Goal: Information Seeking & Learning: Learn about a topic

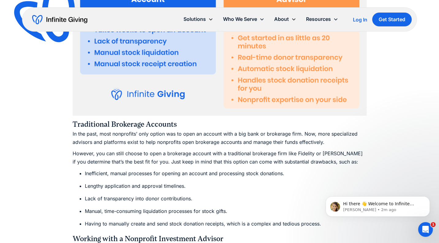
scroll to position [1961, 0]
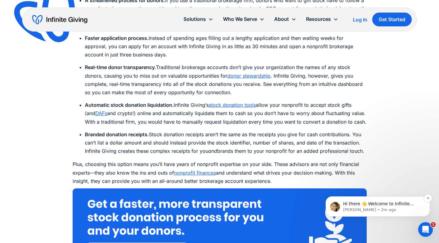
click at [388, 205] on p "Hi there 👋 Welcome to Infinite Giving. If you have any questions, just reply to…" at bounding box center [382, 204] width 79 height 6
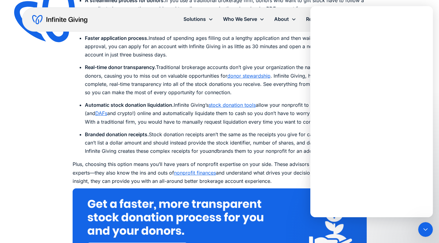
scroll to position [0, 0]
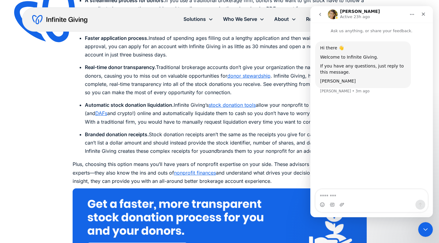
click at [108, 168] on p "Plus, choosing this option means you’ll have years of nonprofit expertise on yo…" at bounding box center [220, 172] width 294 height 25
click at [107, 106] on li "Automatic stock donation liquidation. Infinite Giving’s stock donation tools al…" at bounding box center [226, 113] width 282 height 25
click at [423, 14] on icon "Close" at bounding box center [423, 14] width 3 height 3
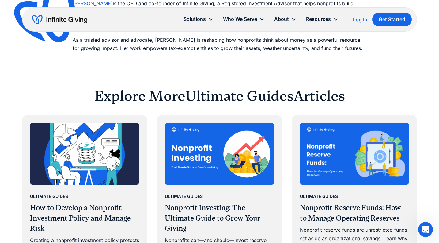
scroll to position [3747, 0]
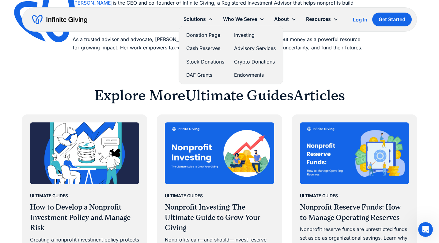
click at [203, 48] on link "Cash Reserves" at bounding box center [205, 48] width 38 height 8
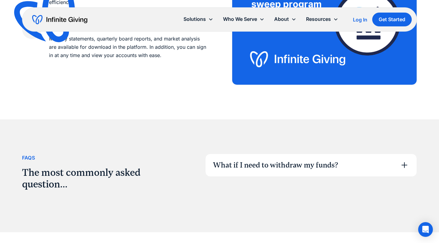
scroll to position [933, 0]
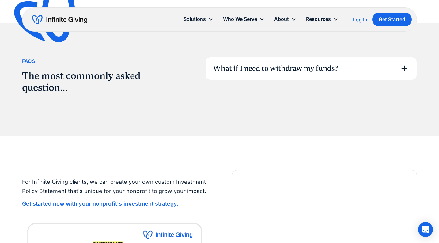
click at [405, 71] on icon at bounding box center [405, 68] width 10 height 10
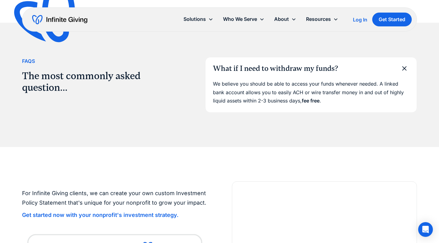
click at [405, 69] on icon at bounding box center [405, 68] width 14 height 14
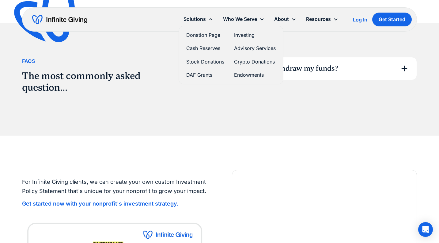
click at [240, 34] on link "Investing" at bounding box center [255, 35] width 42 height 8
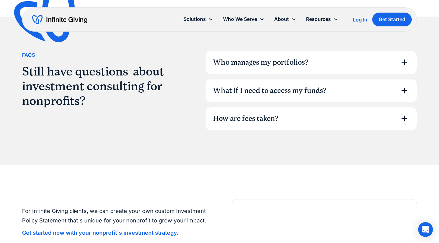
scroll to position [1631, 0]
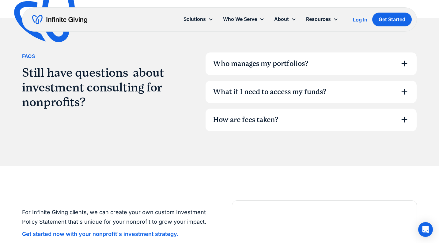
click at [405, 59] on icon at bounding box center [405, 64] width 10 height 10
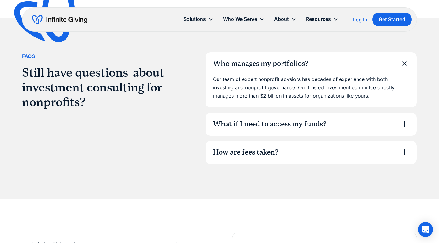
click at [405, 57] on icon at bounding box center [405, 64] width 14 height 14
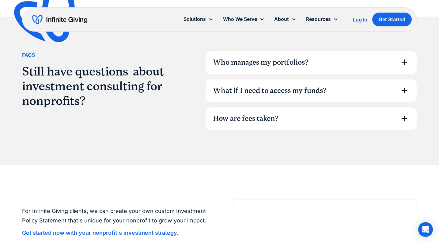
scroll to position [1632, 0]
click at [405, 115] on icon at bounding box center [405, 118] width 6 height 6
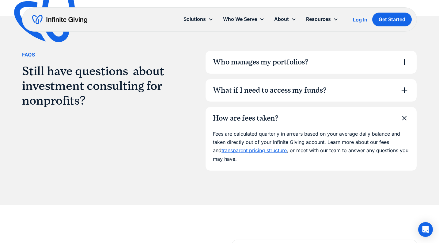
click at [405, 114] on icon at bounding box center [405, 118] width 8 height 8
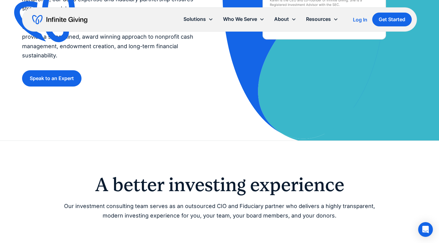
scroll to position [172, 0]
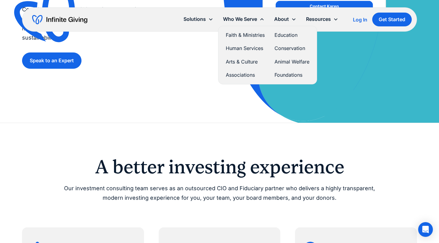
click link "Education"
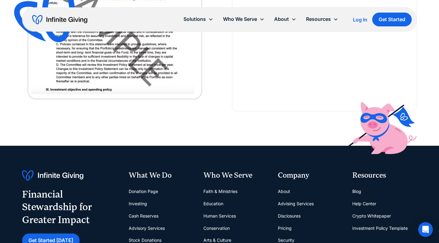
scroll to position [1511, 0]
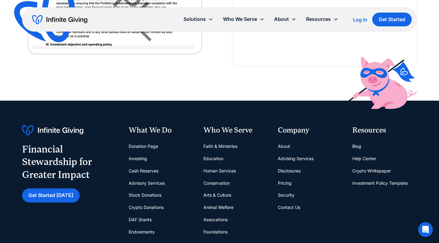
click at [285, 182] on link "Pricing" at bounding box center [285, 183] width 14 height 12
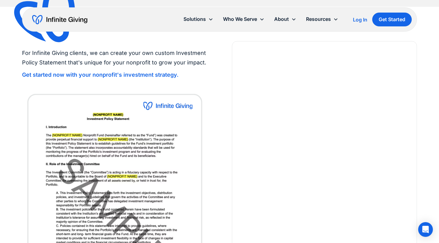
scroll to position [616, 0]
